Goal: Book appointment/travel/reservation

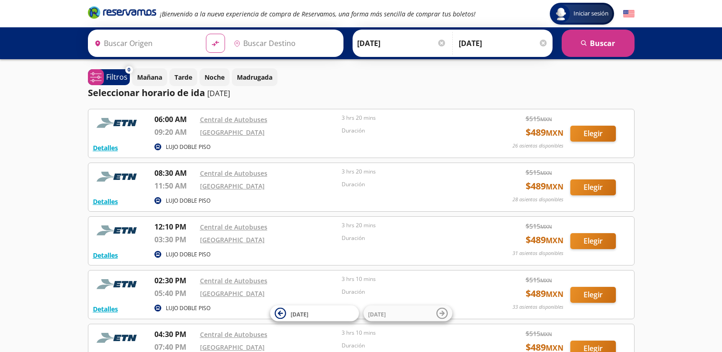
type input "Tequisquiapan, [GEOGRAPHIC_DATA]"
type input "[GEOGRAPHIC_DATA], [GEOGRAPHIC_DATA]"
click at [221, 182] on link "[GEOGRAPHIC_DATA]" at bounding box center [232, 186] width 65 height 9
click at [108, 202] on button "Detalles" at bounding box center [105, 202] width 25 height 10
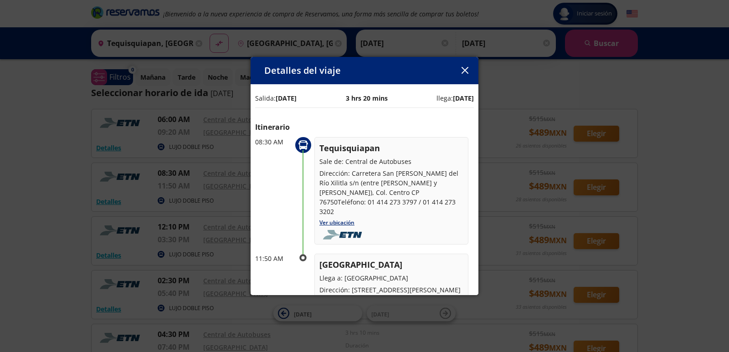
click at [464, 70] on icon "button" at bounding box center [464, 70] width 7 height 7
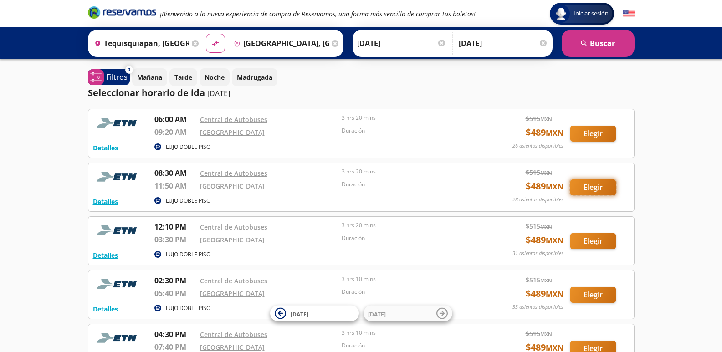
click at [592, 184] on button "Elegir" at bounding box center [593, 187] width 46 height 16
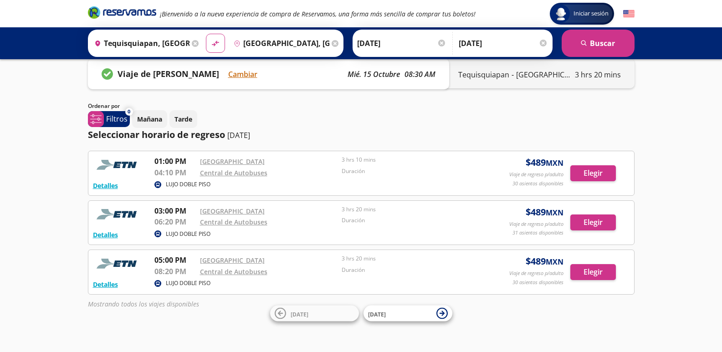
scroll to position [21, 0]
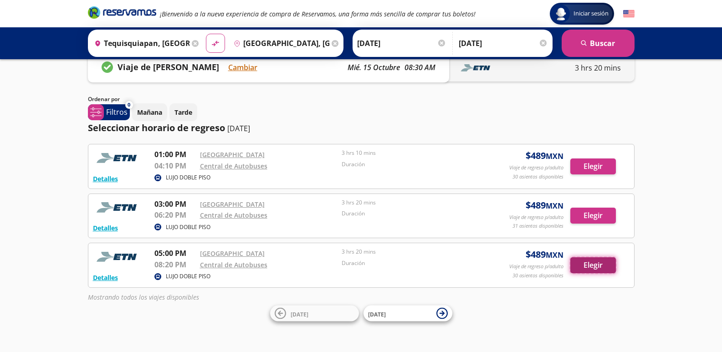
click at [596, 264] on button "Elegir" at bounding box center [593, 265] width 46 height 16
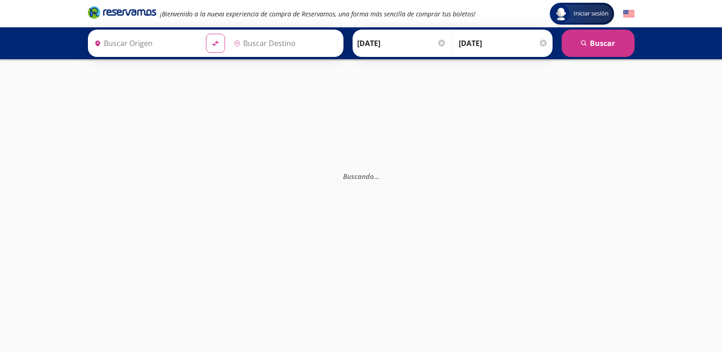
type input "[GEOGRAPHIC_DATA], [GEOGRAPHIC_DATA]"
type input "Tequisquiapan, [GEOGRAPHIC_DATA]"
